Goal: Task Accomplishment & Management: Manage account settings

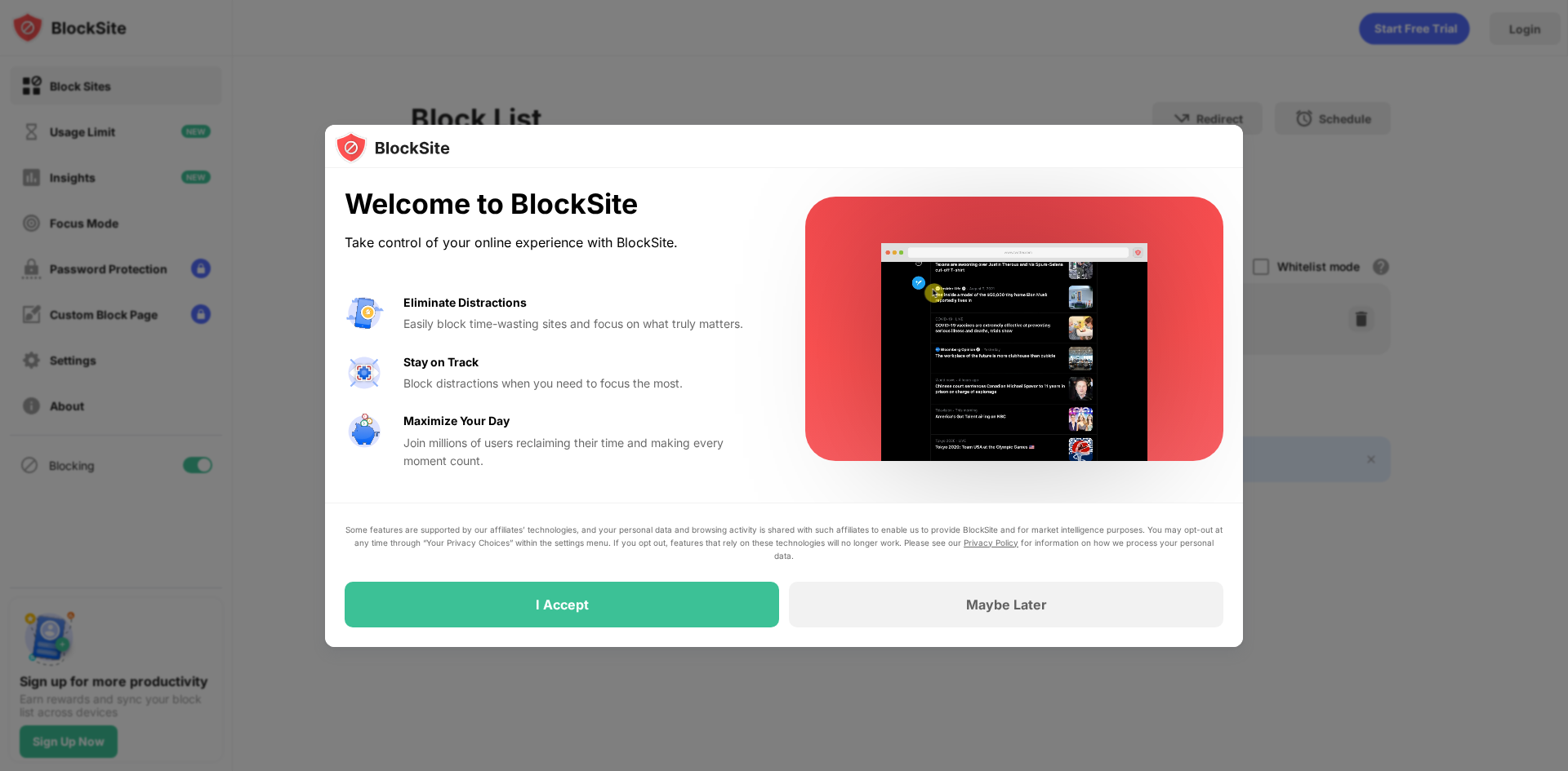
click at [929, 37] on div at bounding box center [784, 385] width 1568 height 771
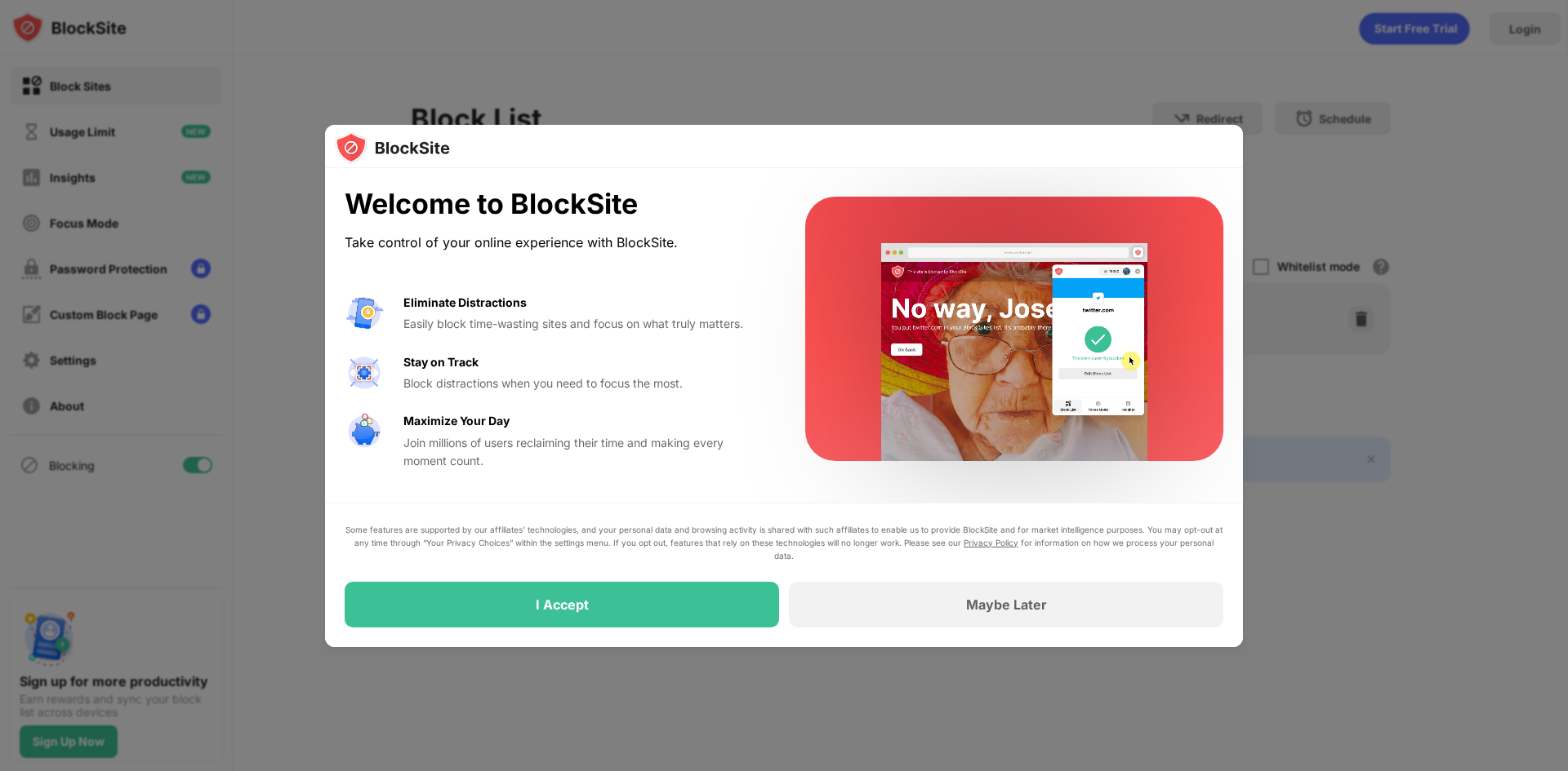
click at [636, 59] on div at bounding box center [784, 385] width 1568 height 771
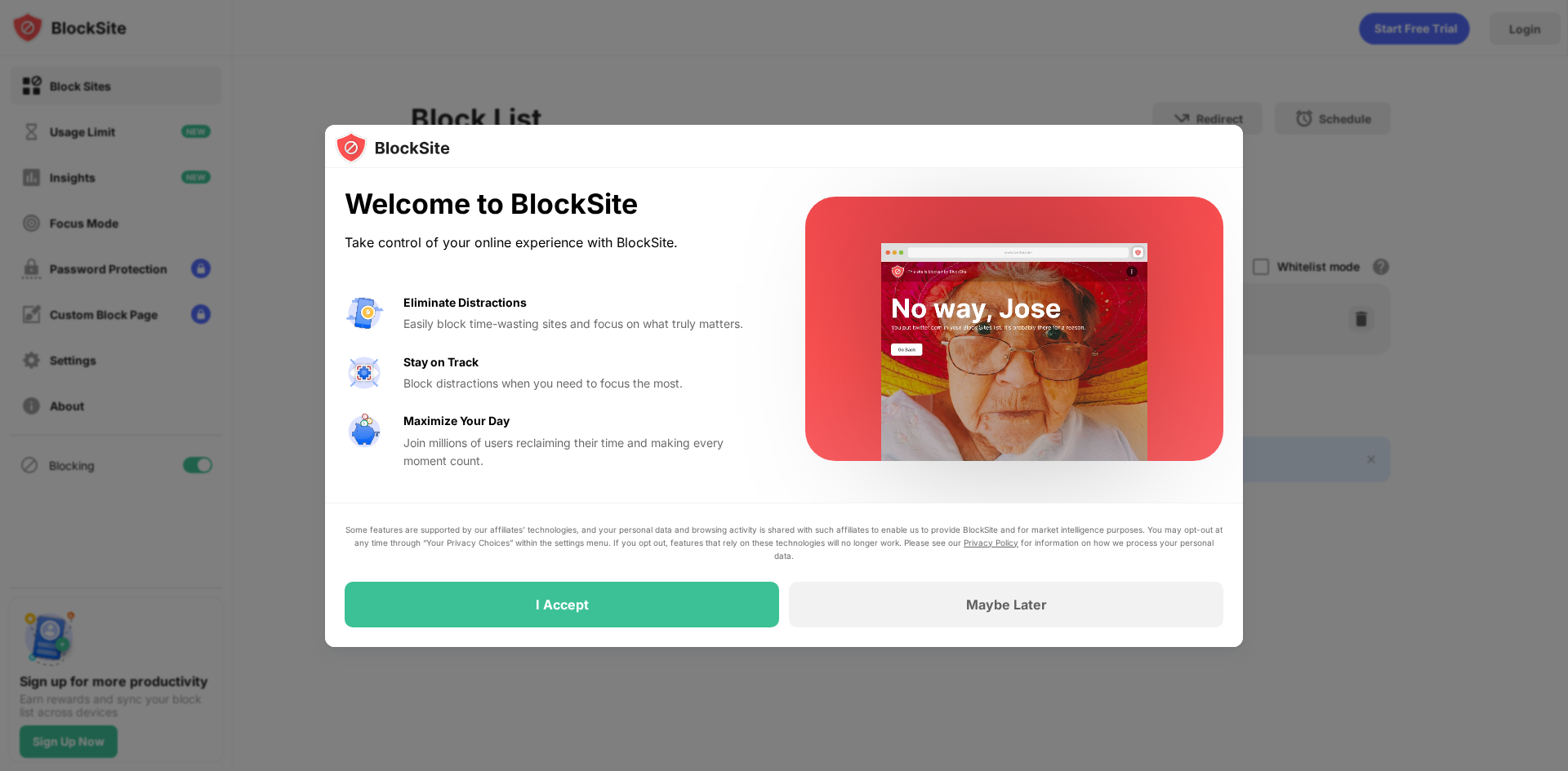
click at [611, 47] on div at bounding box center [784, 385] width 1568 height 771
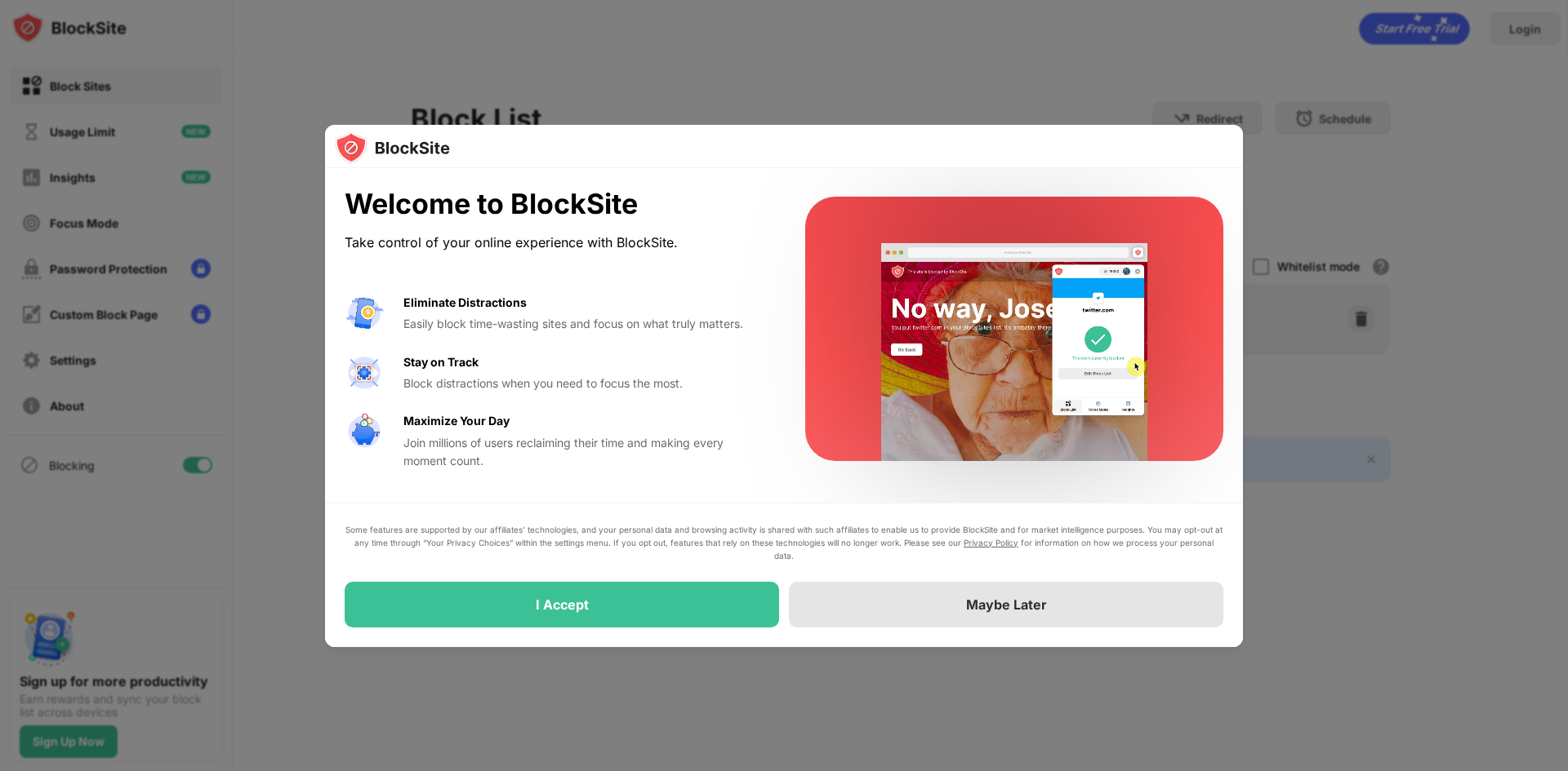
click at [854, 600] on div "Maybe Later" at bounding box center [1006, 605] width 434 height 46
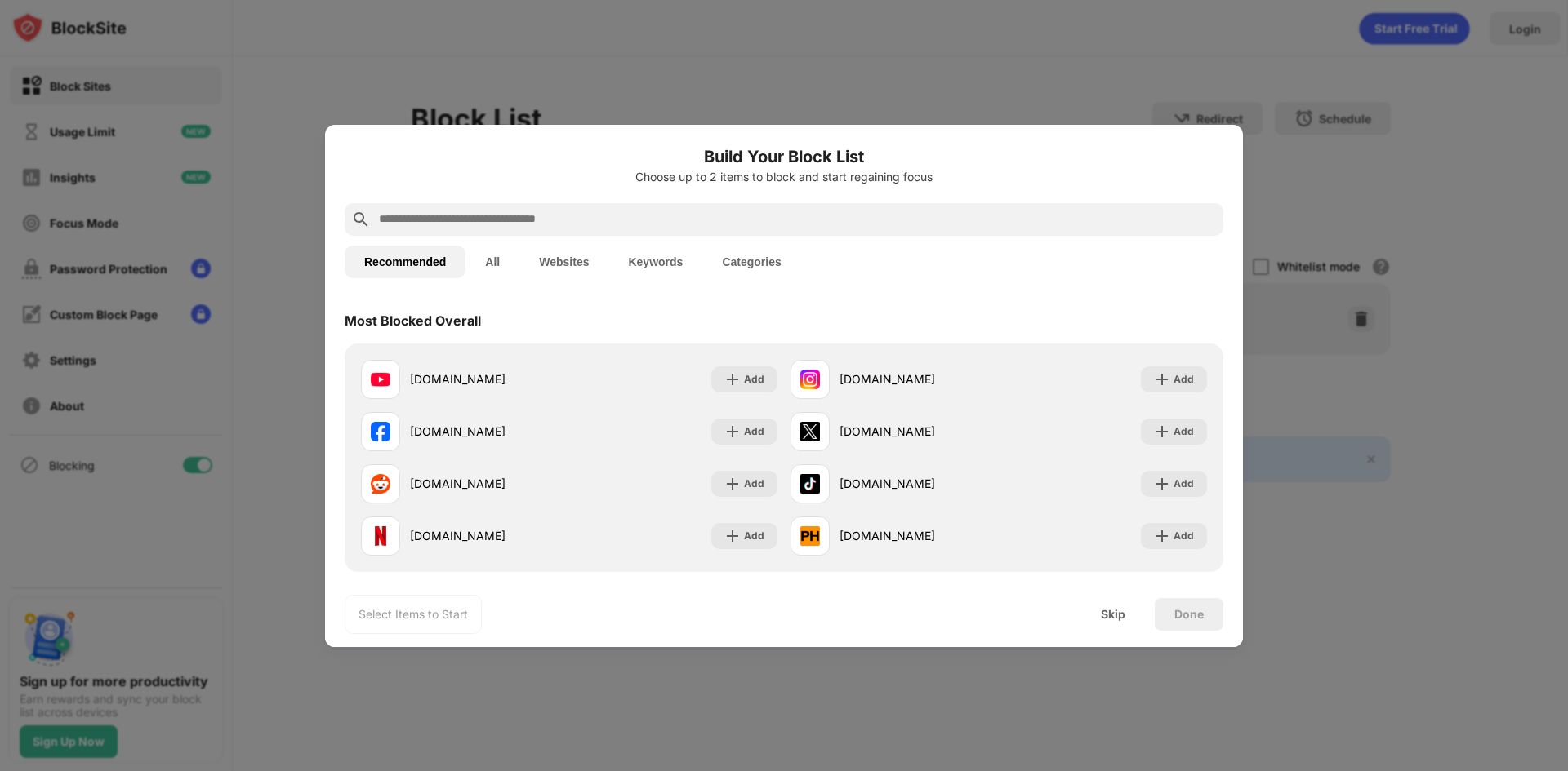
click at [578, 77] on div at bounding box center [784, 385] width 1568 height 771
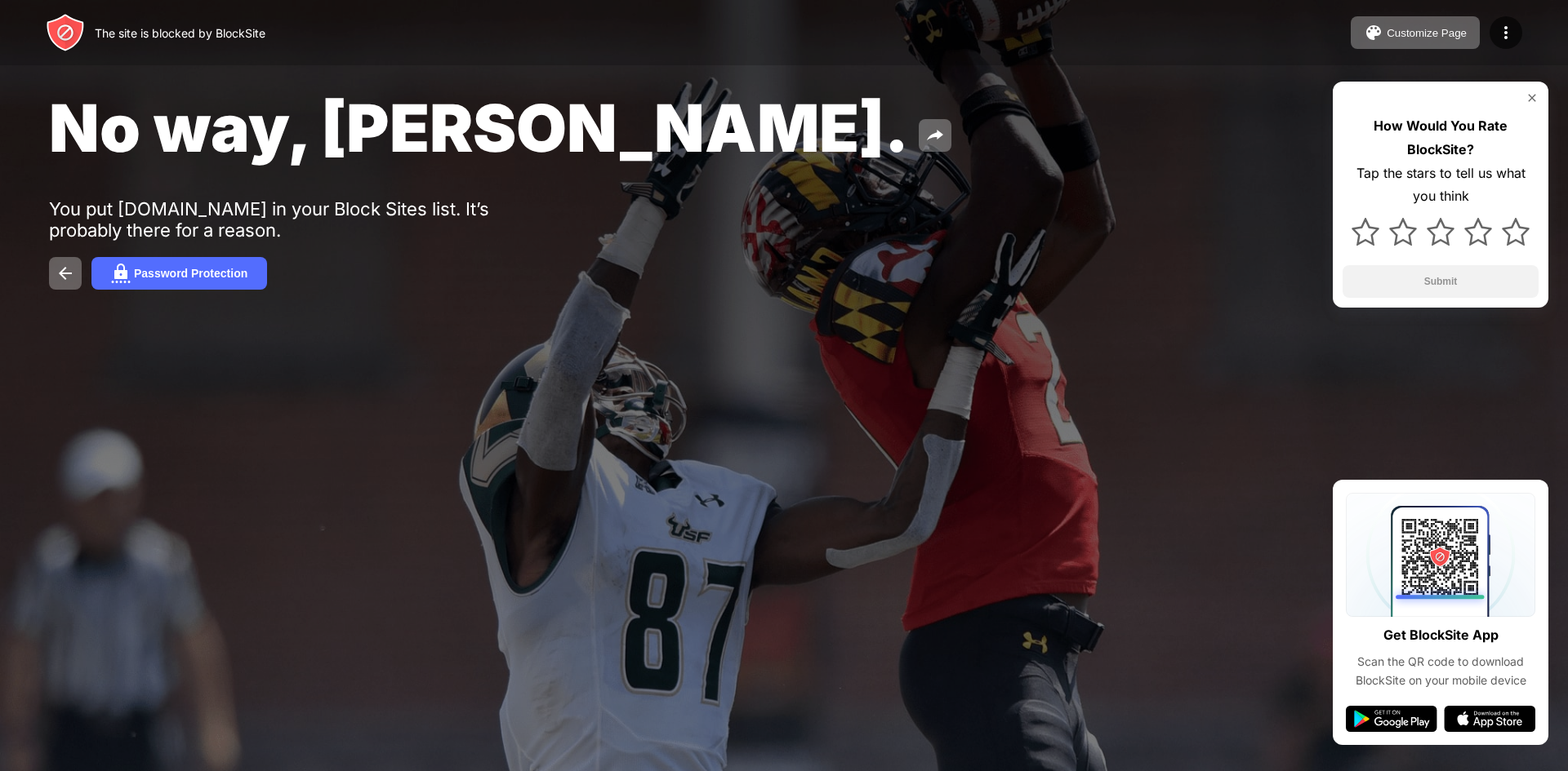
click at [419, 38] on div "The site is blocked by BlockSite Customize Page Edit Block List Redirect Custom…" at bounding box center [784, 33] width 1568 height 66
